Goal: Information Seeking & Learning: Compare options

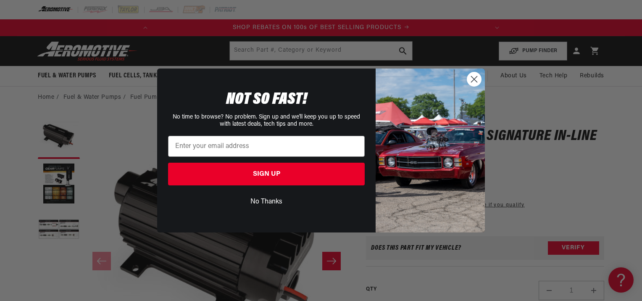
click at [476, 76] on icon "Close dialog" at bounding box center [474, 79] width 6 height 6
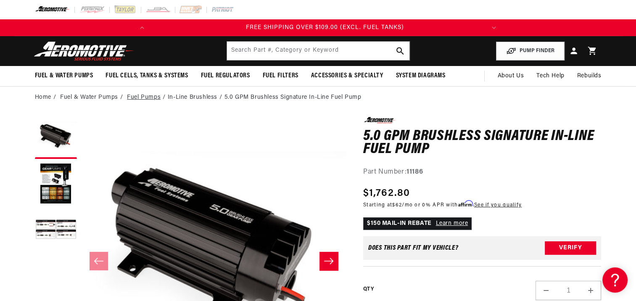
scroll to position [0, 332]
click at [150, 97] on link "Fuel Pumps" at bounding box center [144, 97] width 34 height 9
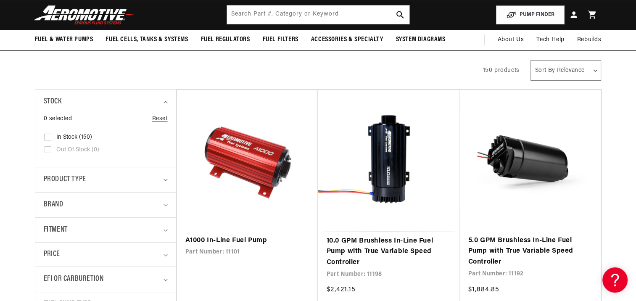
click at [587, 69] on select "Sort By Relevance Sort By Price, Low to High Sort By Price, High to Low" at bounding box center [565, 70] width 71 height 21
select select "price-descending"
click at [531, 60] on select "Sort By Relevance Sort By Price, Low to High Sort By Price, High to Low" at bounding box center [565, 70] width 71 height 21
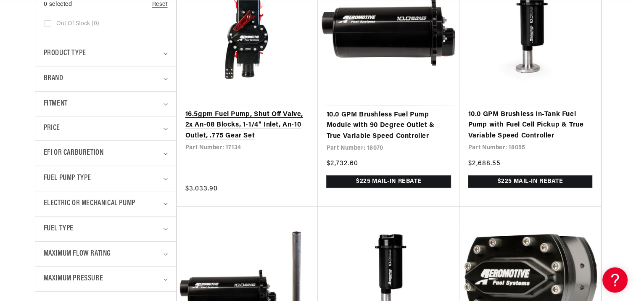
scroll to position [0, 332]
click at [217, 127] on link "16.5gpm Fuel Pump, Shut Off Valve, 2x An-08 Blocks, 1-1/4" Inlet, An-10 Outlet,…" at bounding box center [247, 125] width 124 height 32
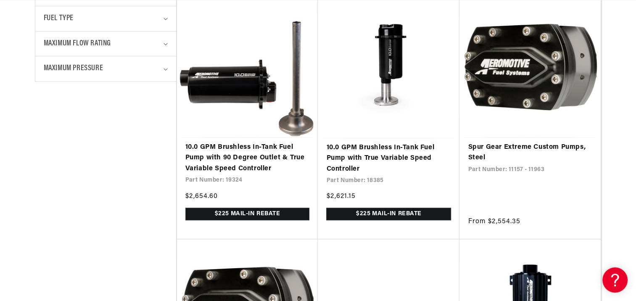
scroll to position [0, 0]
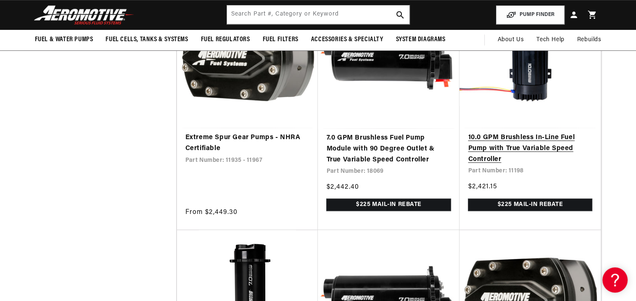
click at [529, 136] on link "10.0 GPM Brushless In-Line Fuel Pump with True Variable Speed Controller" at bounding box center [530, 148] width 124 height 32
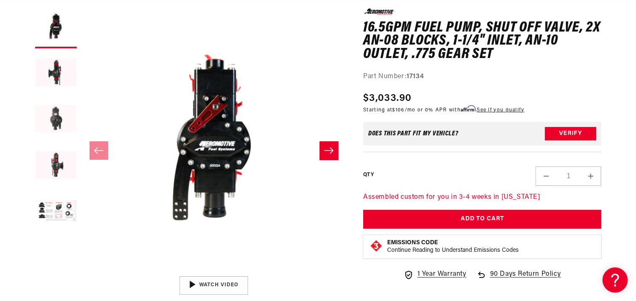
scroll to position [168, 0]
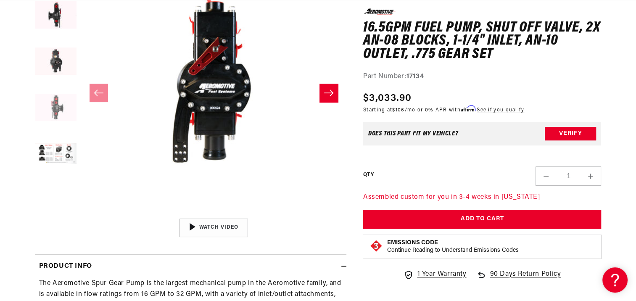
click at [61, 105] on button "Load image 4 in gallery view" at bounding box center [56, 108] width 42 height 42
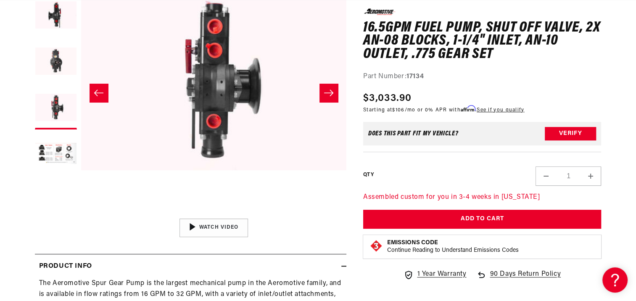
click at [326, 91] on icon "Slide right" at bounding box center [329, 93] width 10 height 8
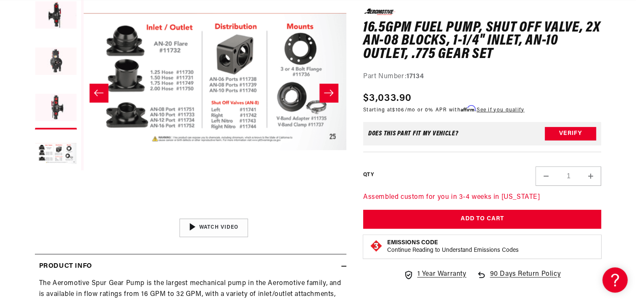
scroll to position [0, 1061]
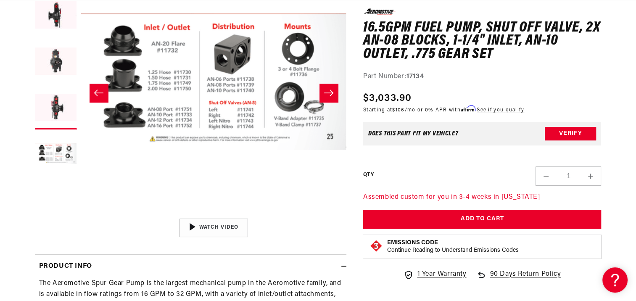
click at [326, 91] on icon "Slide right" at bounding box center [329, 93] width 10 height 8
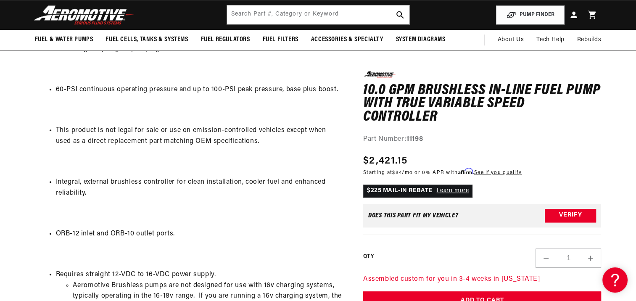
scroll to position [0, 332]
